Goal: Information Seeking & Learning: Learn about a topic

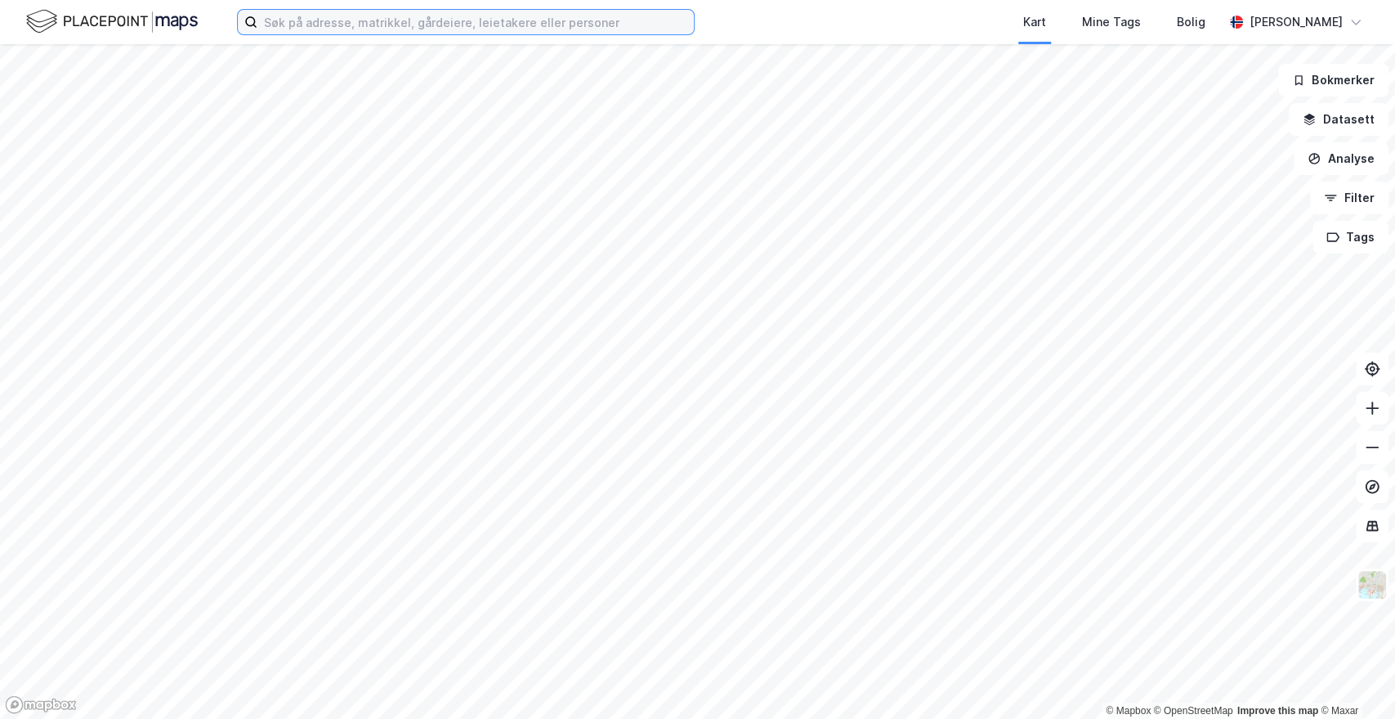
click at [419, 20] on input at bounding box center [475, 22] width 437 height 25
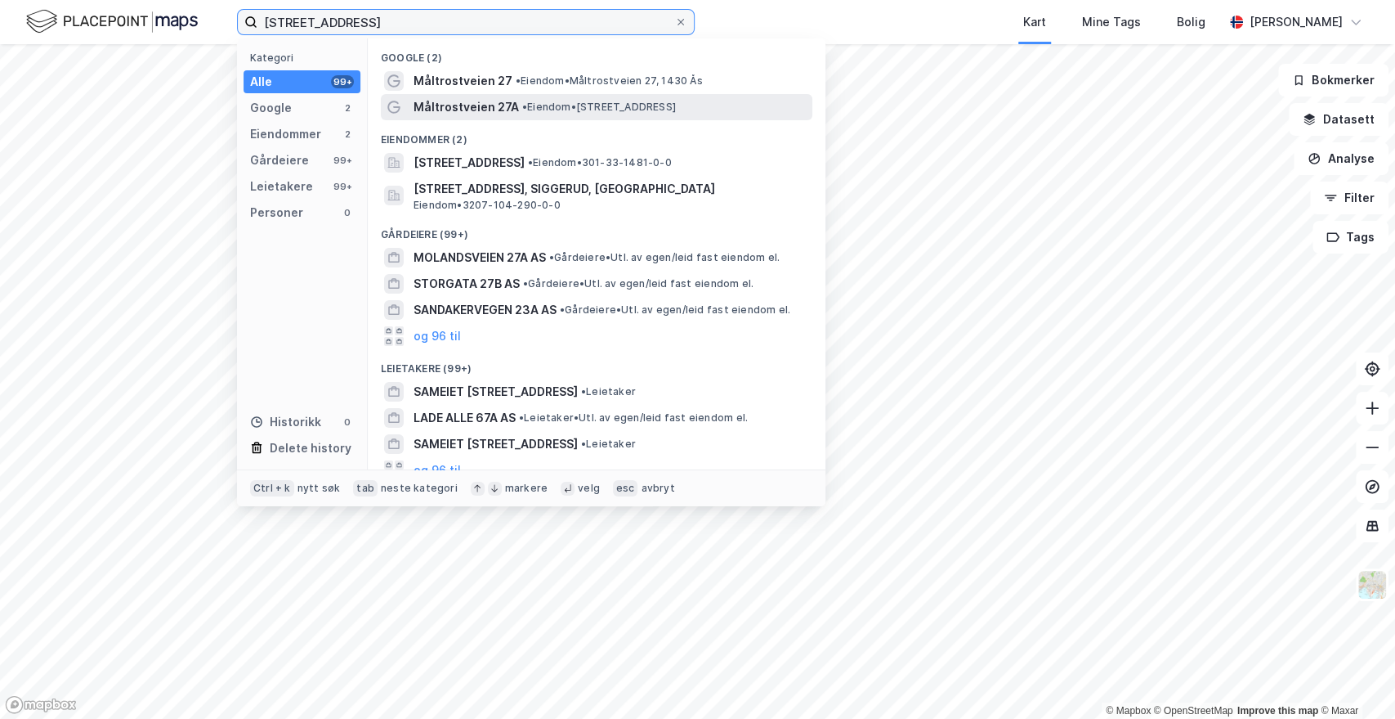
type input "[STREET_ADDRESS]"
click at [471, 105] on span "Måltrostveien 27A" at bounding box center [466, 107] width 105 height 20
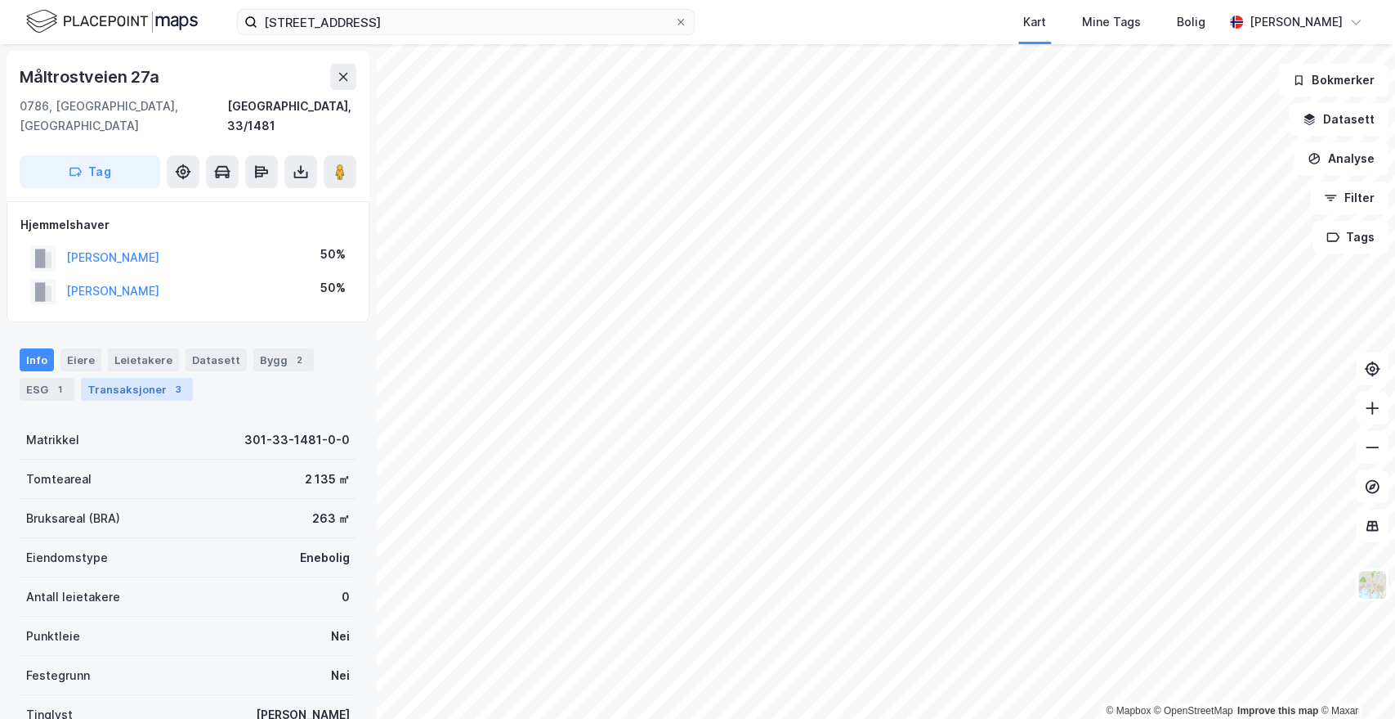
click at [150, 378] on div "Transaksjoner 3" at bounding box center [137, 389] width 112 height 23
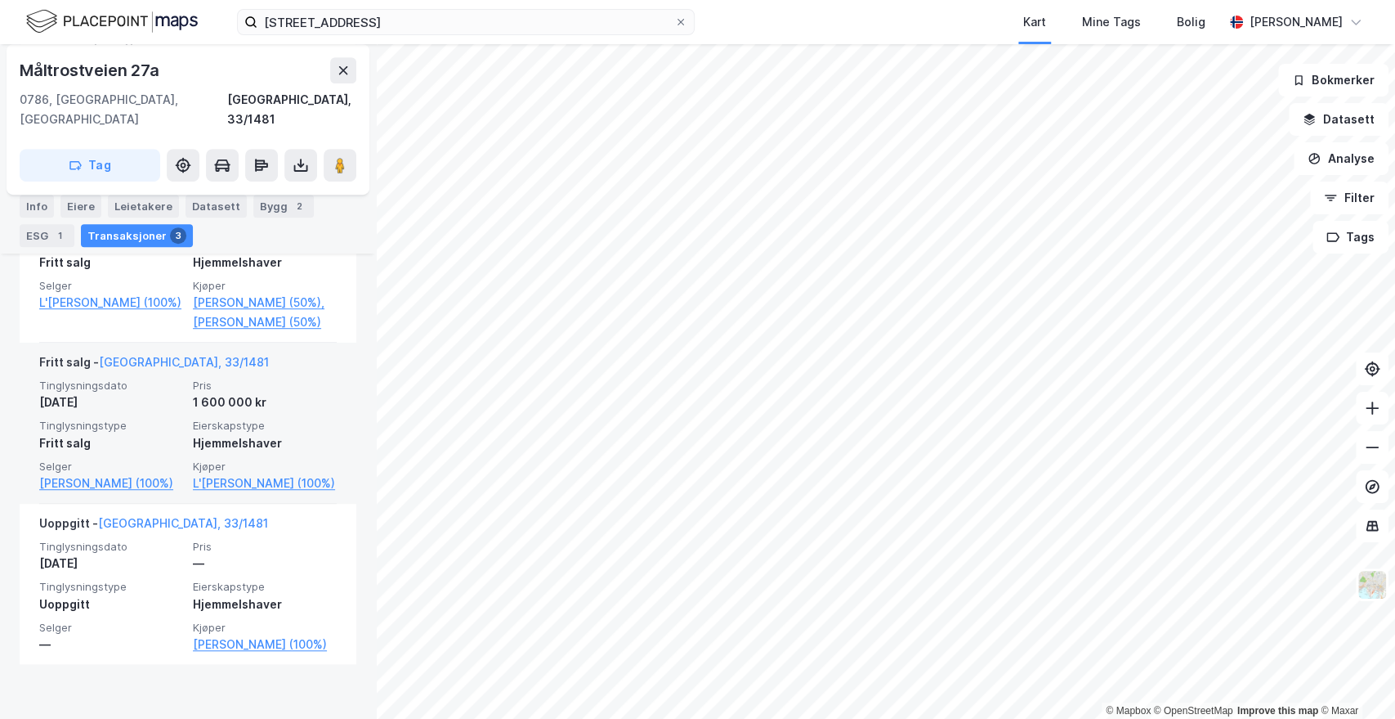
scroll to position [549, 0]
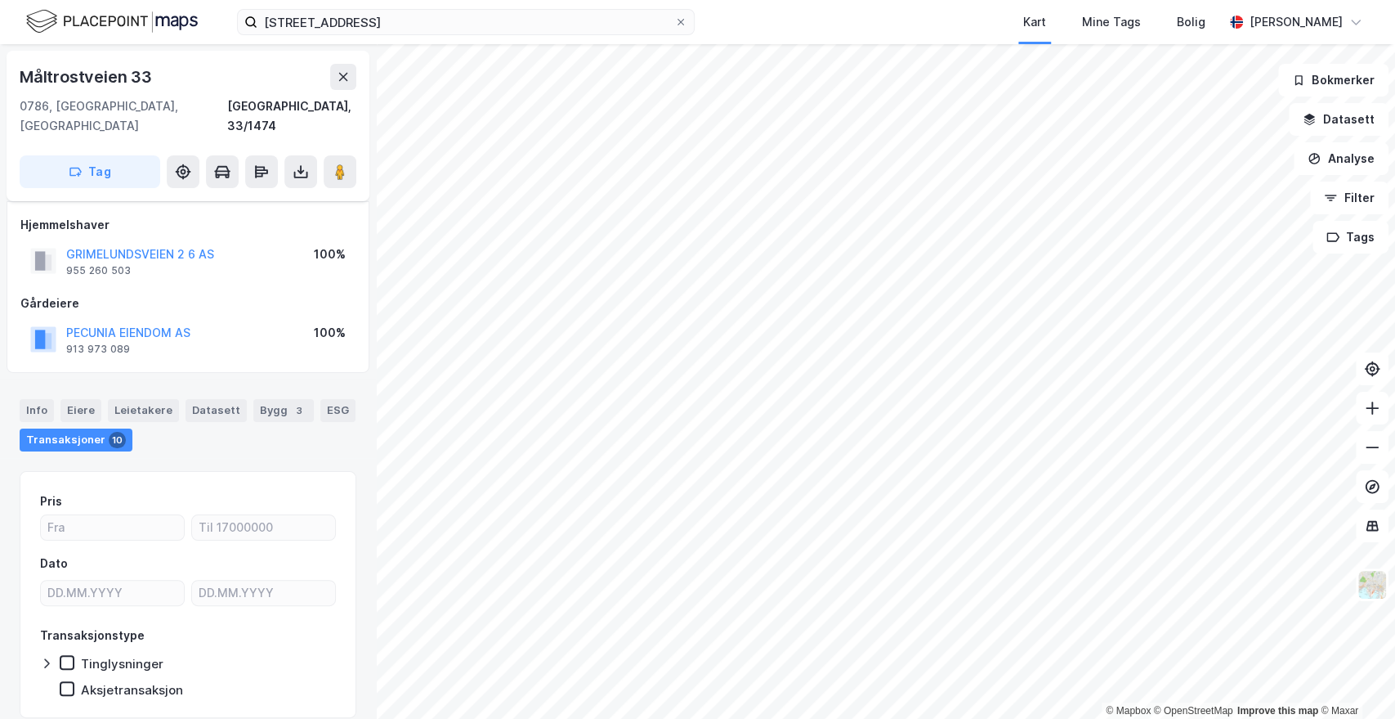
scroll to position [39, 0]
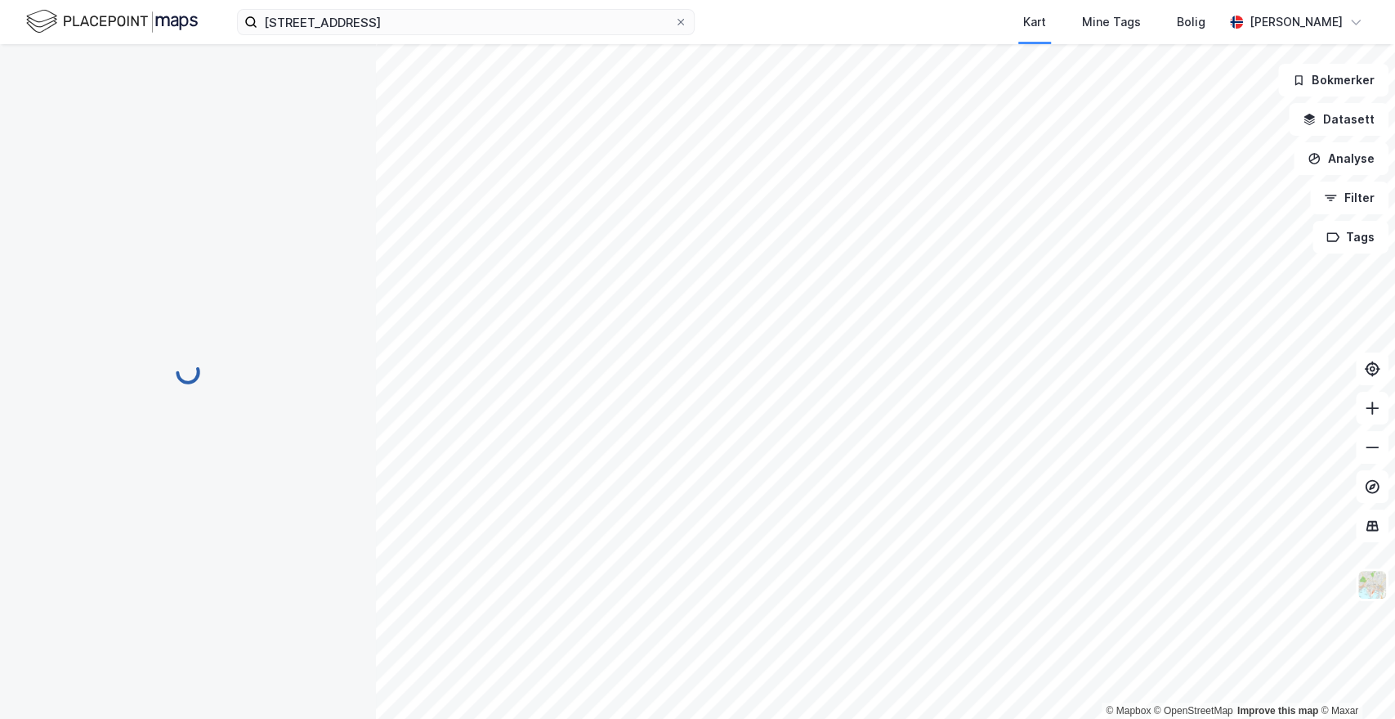
scroll to position [39, 0]
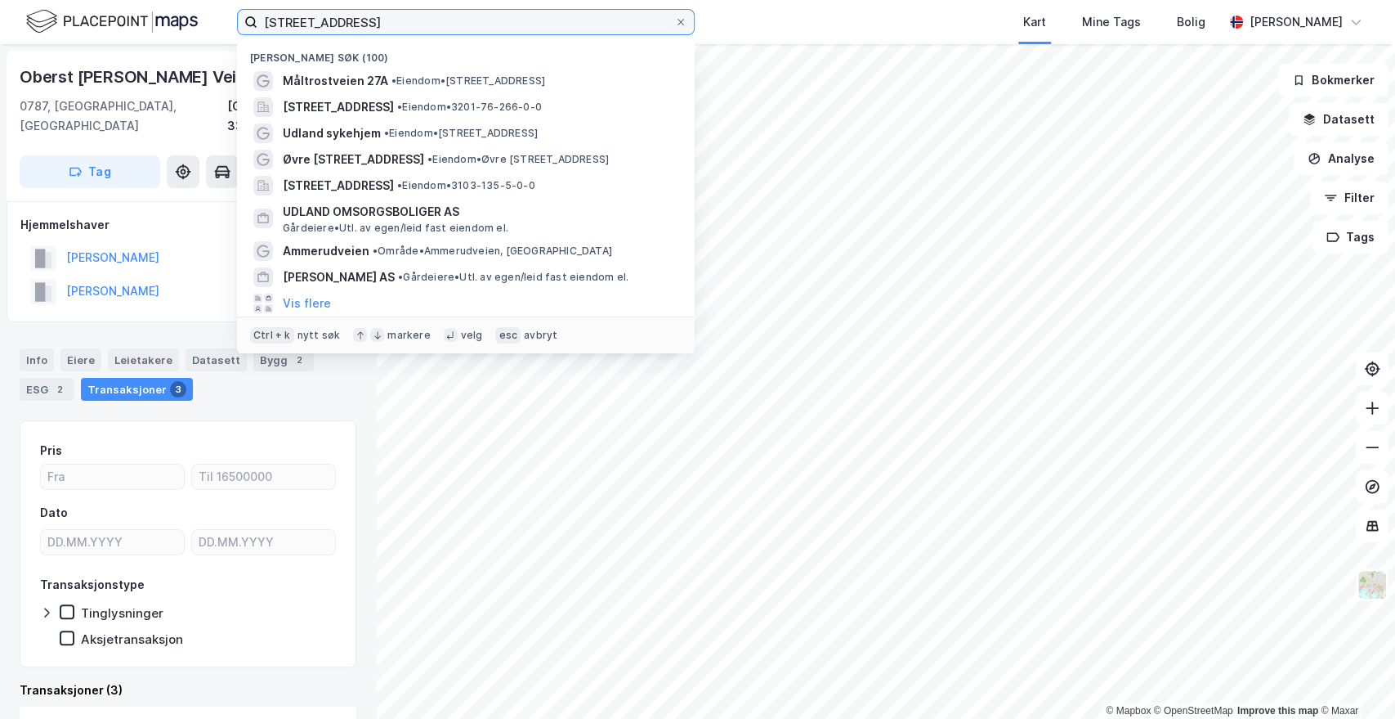
click at [417, 27] on input "[STREET_ADDRESS]" at bounding box center [465, 22] width 417 height 25
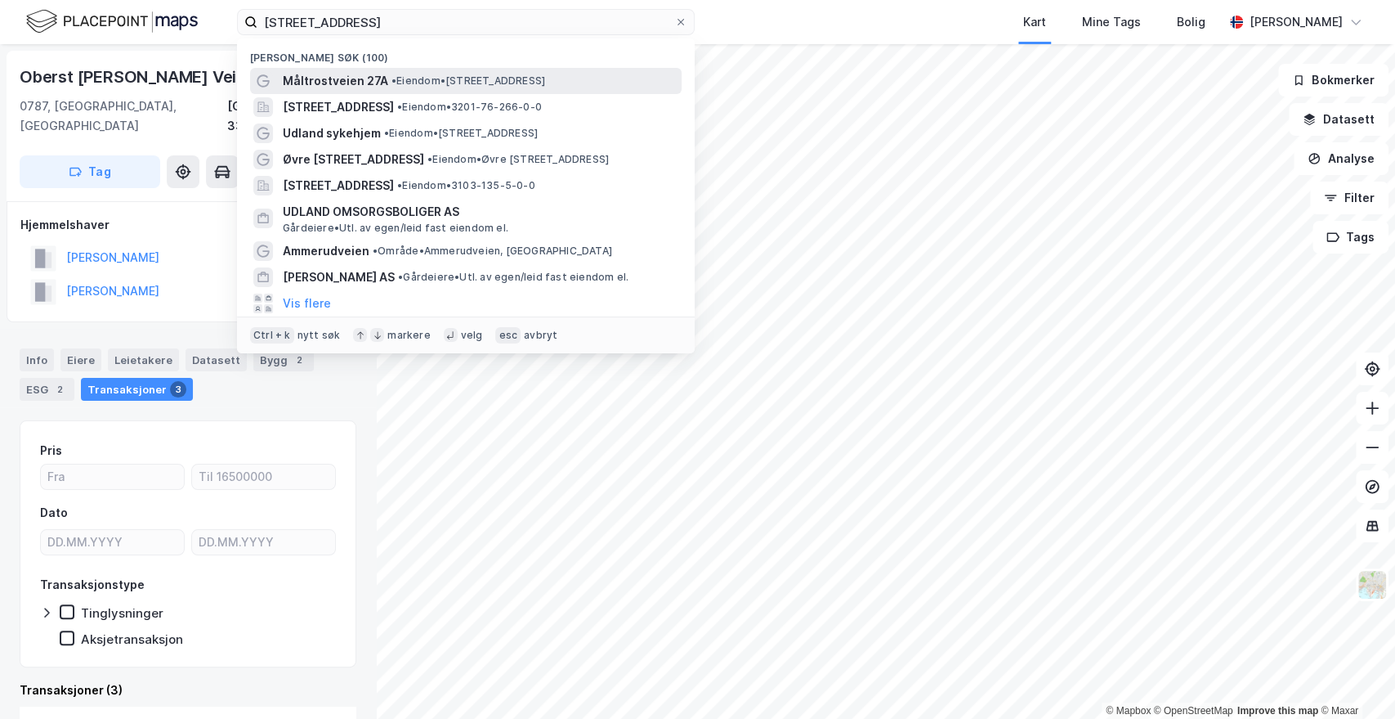
click at [416, 77] on span "• Eiendom • [STREET_ADDRESS]" at bounding box center [469, 80] width 154 height 13
